Goal: Find specific page/section: Find specific page/section

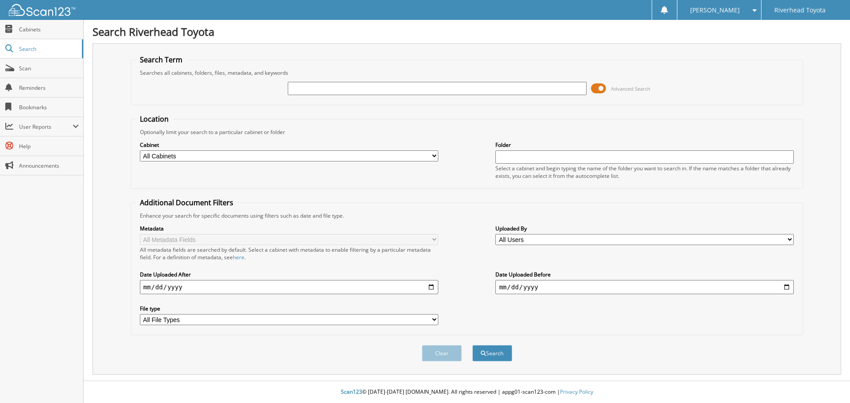
click at [317, 87] on input "text" at bounding box center [437, 88] width 298 height 13
type input "47083"
click at [473, 345] on button "Search" at bounding box center [493, 353] width 40 height 16
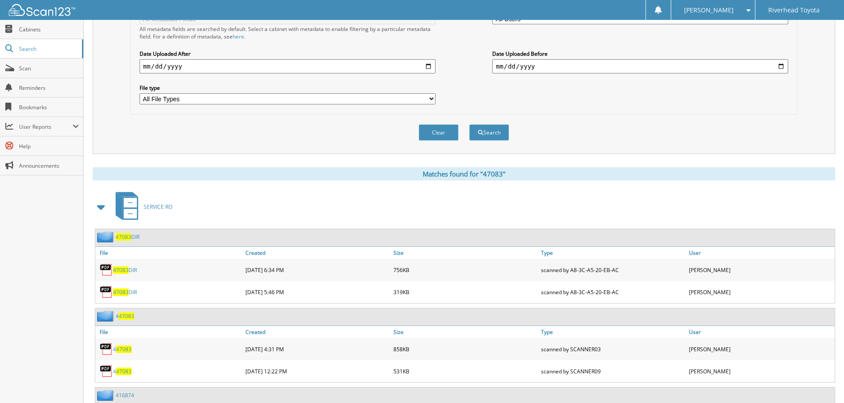
scroll to position [221, 0]
click at [124, 274] on span "47083" at bounding box center [120, 270] width 15 height 8
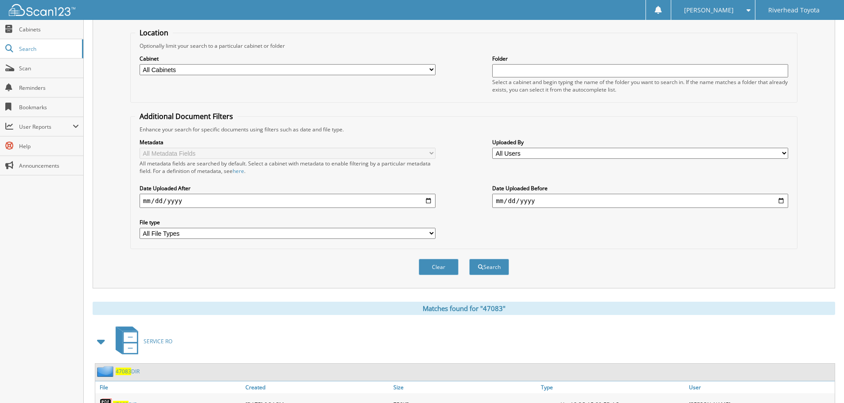
scroll to position [0, 0]
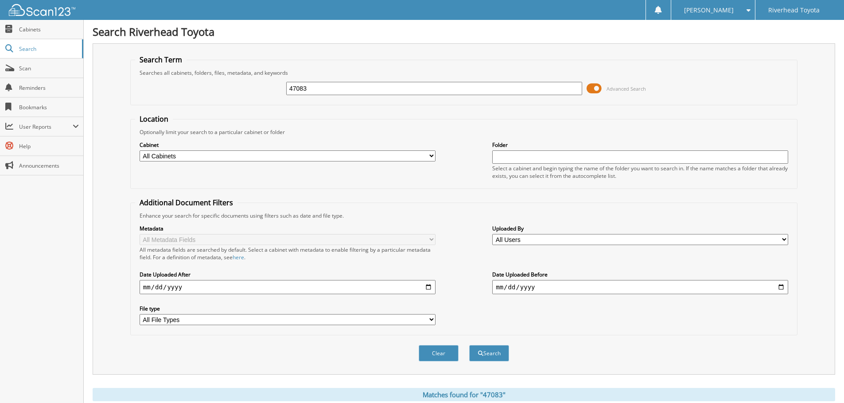
click at [349, 93] on input "47083" at bounding box center [434, 88] width 296 height 13
paste input "9781"
type input "49781"
click at [469, 345] on button "Search" at bounding box center [489, 353] width 40 height 16
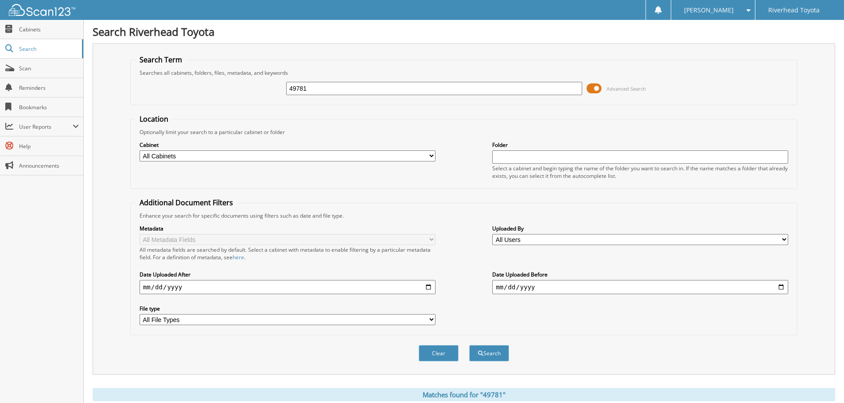
scroll to position [205, 0]
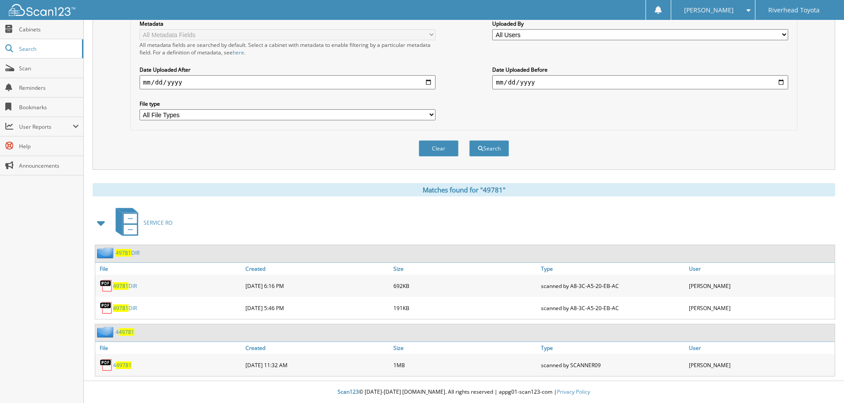
click at [130, 309] on link "49781 DIR" at bounding box center [125, 309] width 24 height 8
click at [129, 286] on link "49781 DIR" at bounding box center [125, 287] width 24 height 8
